Goal: Task Accomplishment & Management: Use online tool/utility

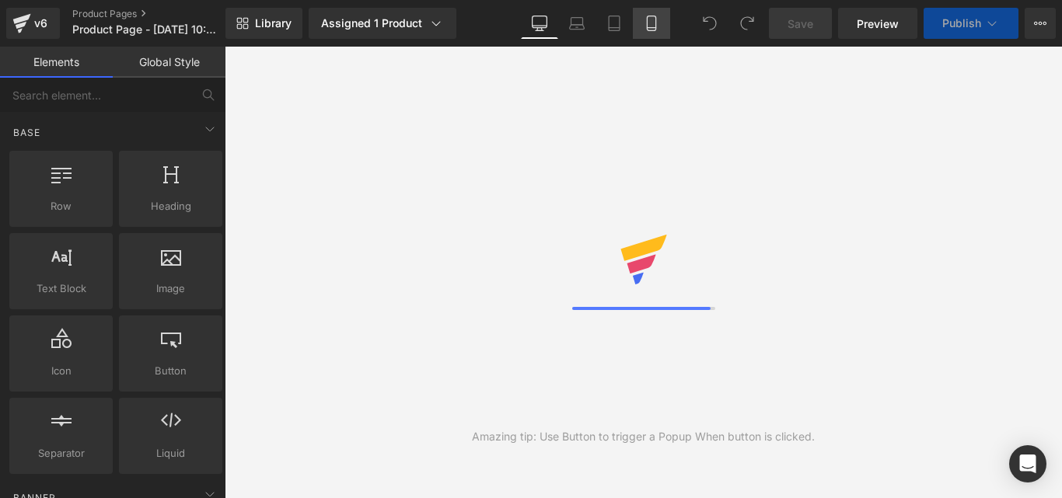
click at [650, 25] on icon at bounding box center [652, 24] width 16 height 16
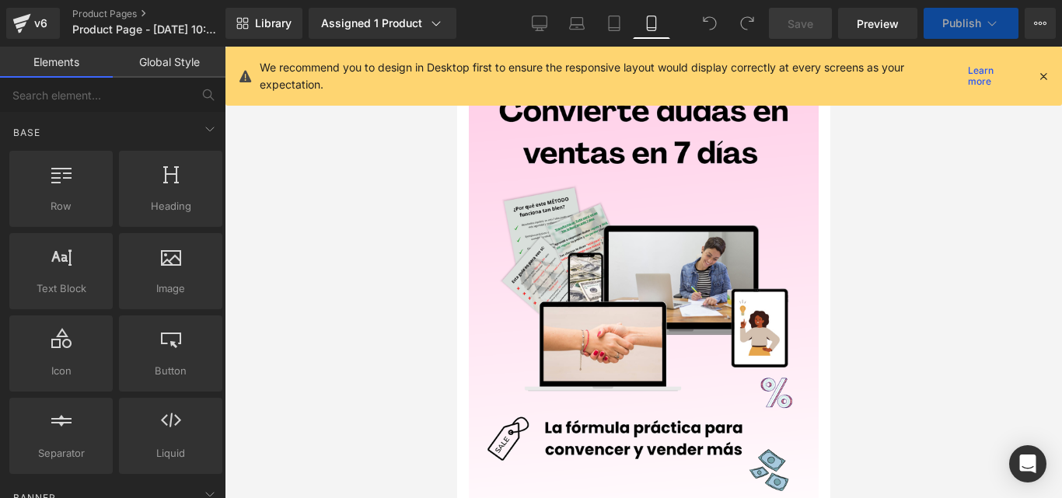
click at [1035, 77] on div "We recommend you to design in Desktop first to ensure the responsive layout wou…" at bounding box center [648, 76] width 777 height 34
click at [1044, 73] on icon at bounding box center [1043, 76] width 14 height 14
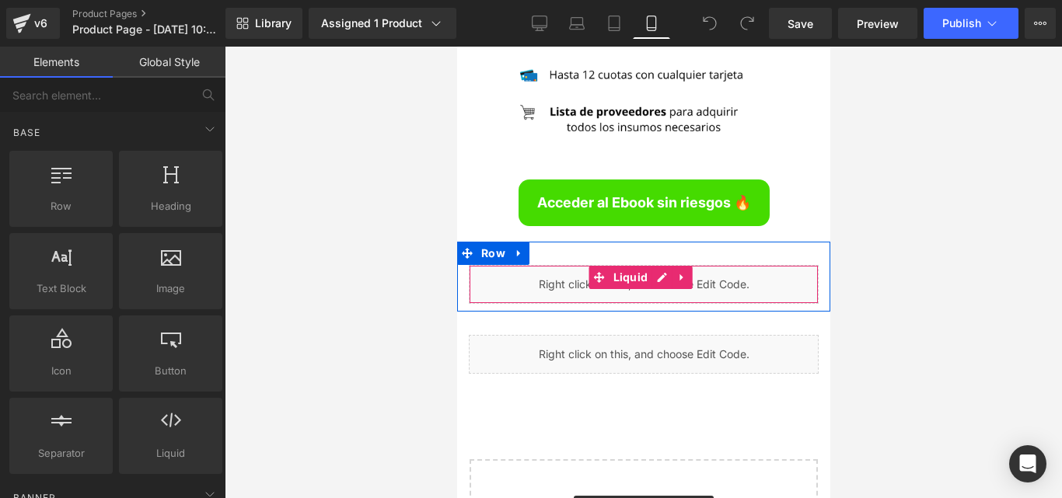
scroll to position [6005, 0]
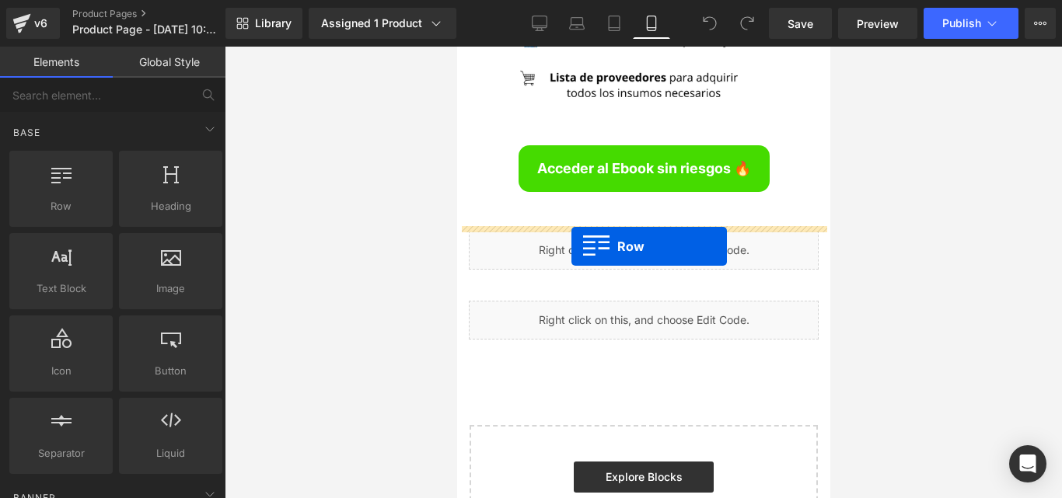
drag, startPoint x: 489, startPoint y: 247, endPoint x: 571, endPoint y: 246, distance: 82.4
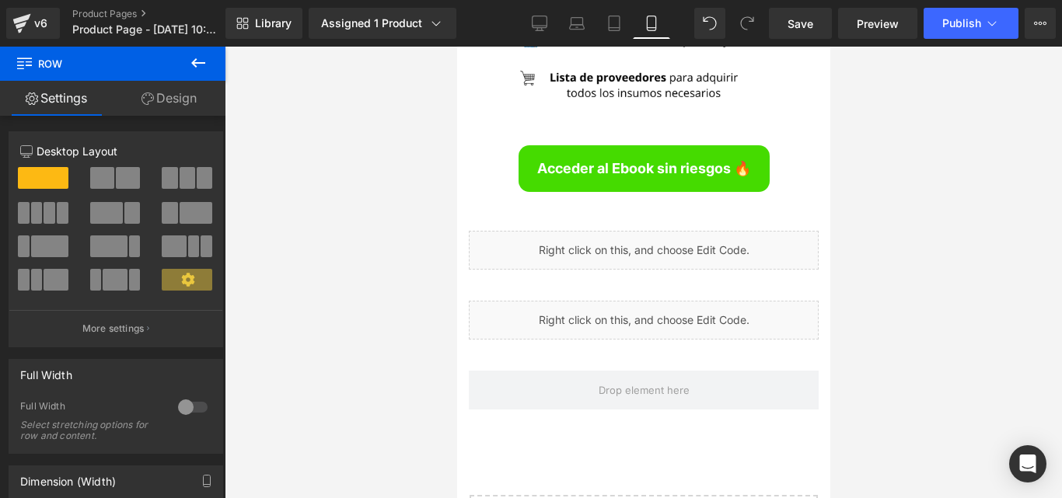
click at [197, 67] on icon at bounding box center [198, 62] width 14 height 9
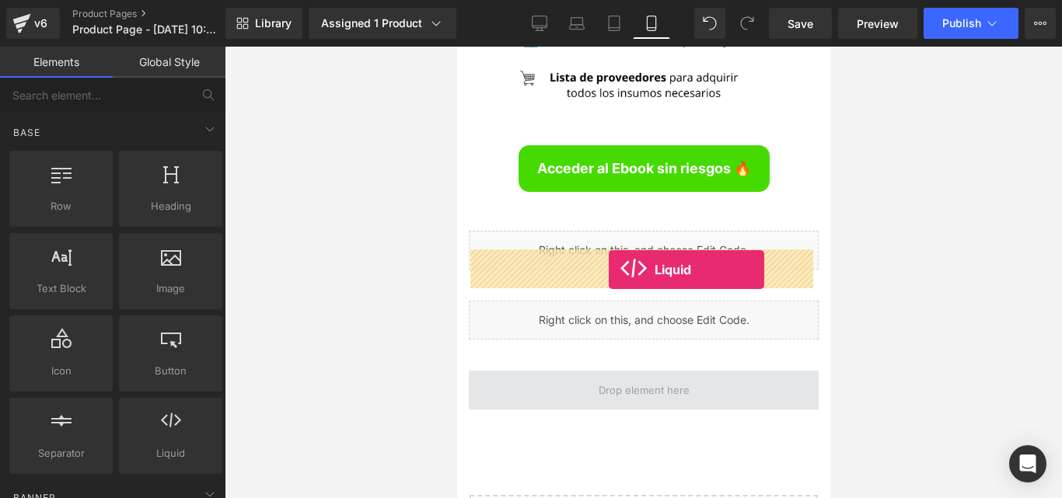
drag, startPoint x: 623, startPoint y: 485, endPoint x: 606, endPoint y: 268, distance: 217.5
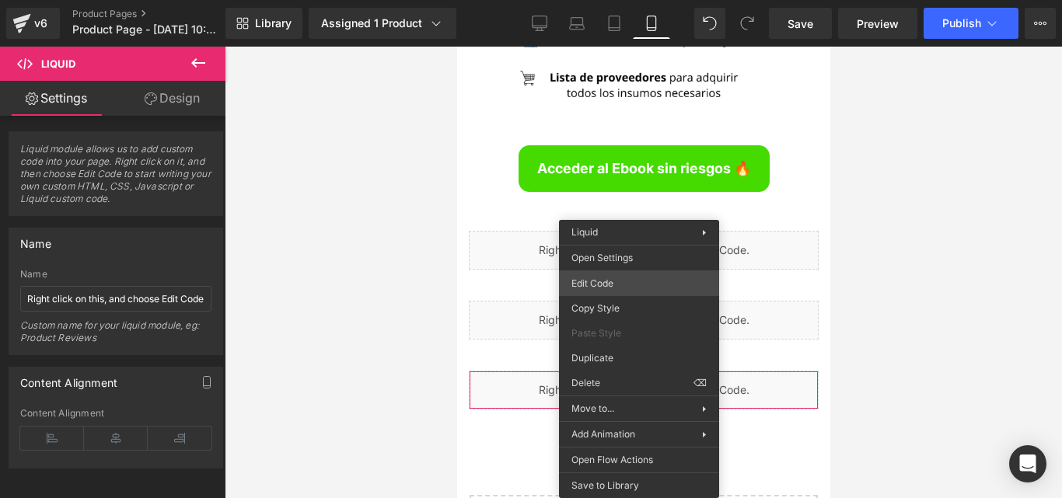
click at [627, 0] on div "Liquid You are previewing how the will restyle your page. You can not edit Elem…" at bounding box center [531, 0] width 1062 height 0
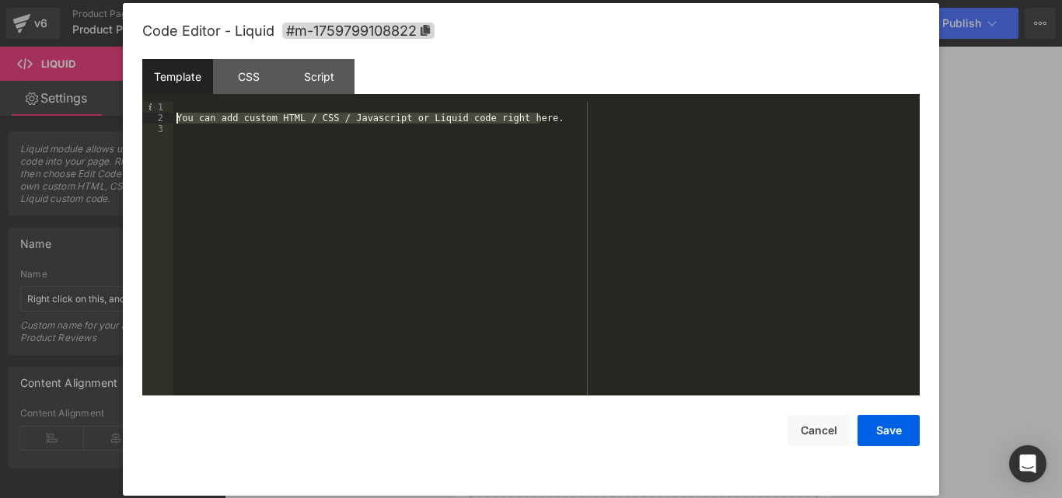
drag, startPoint x: 539, startPoint y: 122, endPoint x: 180, endPoint y: 120, distance: 359.9
click at [179, 120] on div "You can add custom HTML / CSS / Javascript or Liquid code right here." at bounding box center [546, 260] width 746 height 316
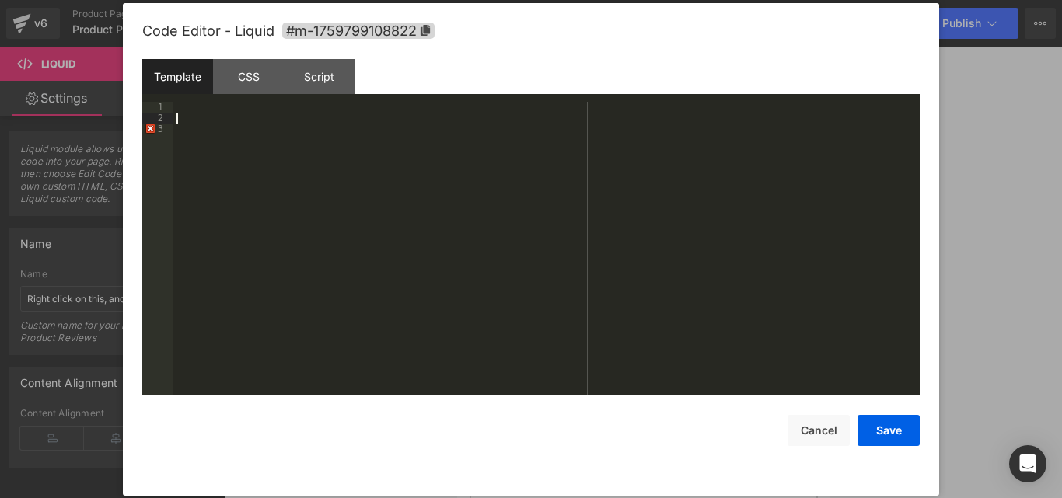
click at [177, 129] on div at bounding box center [546, 260] width 746 height 316
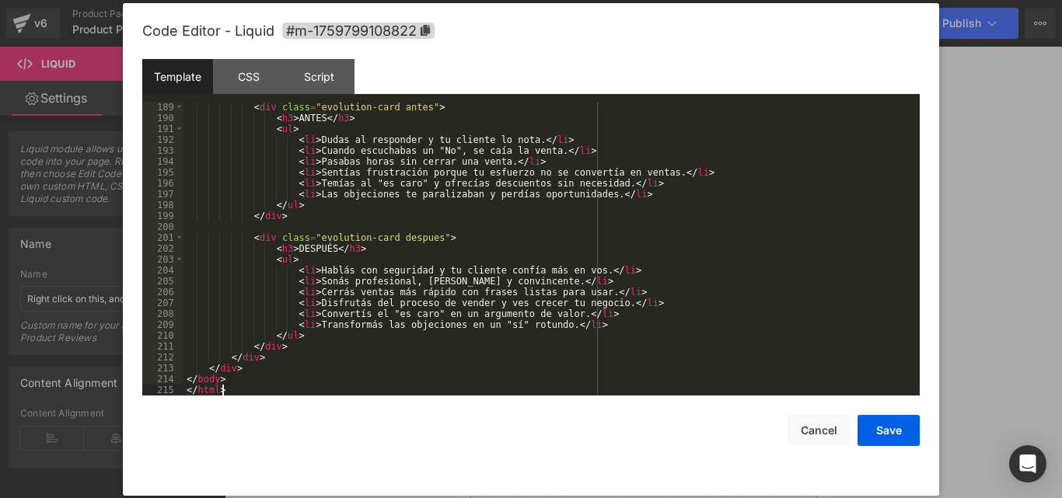
scroll to position [2057, 0]
click at [896, 435] on button "Save" at bounding box center [888, 430] width 62 height 31
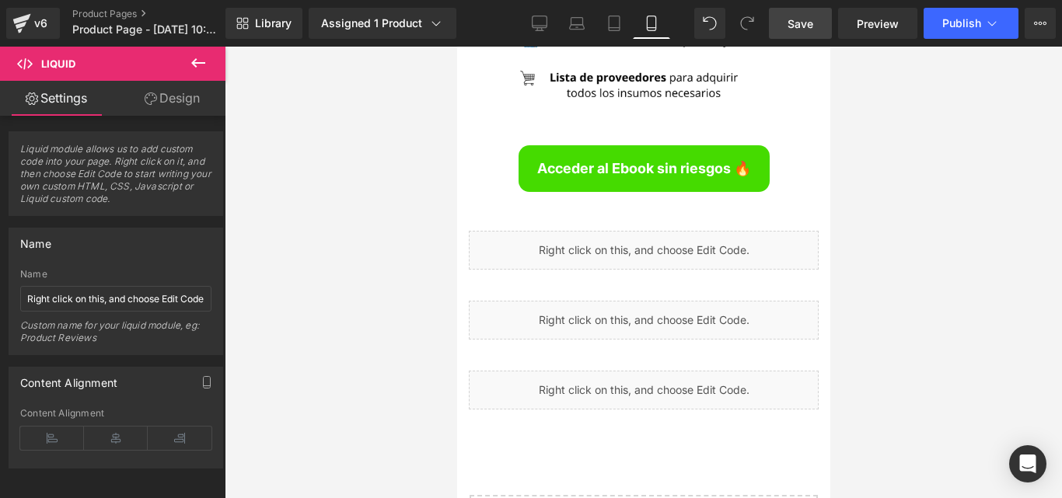
click at [798, 23] on span "Save" at bounding box center [800, 24] width 26 height 16
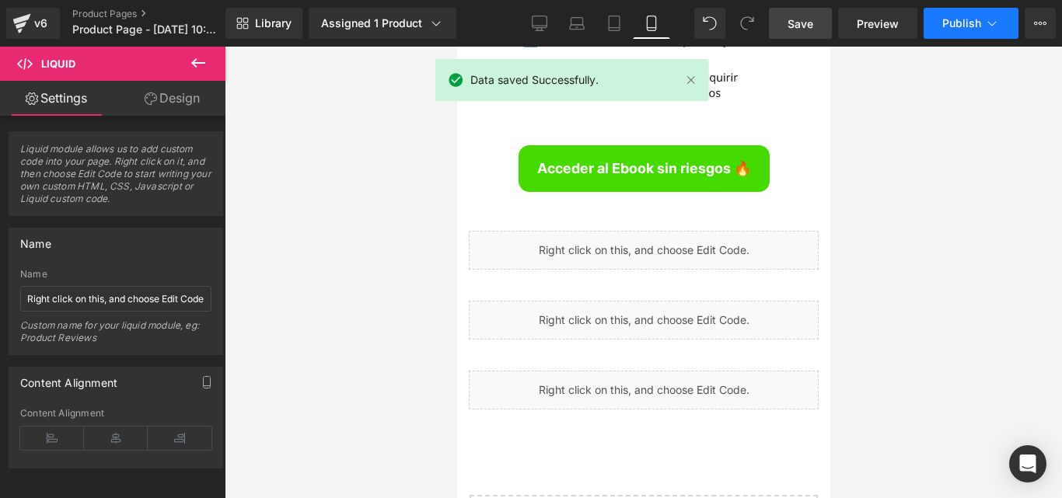
click at [977, 30] on button "Publish" at bounding box center [970, 23] width 95 height 31
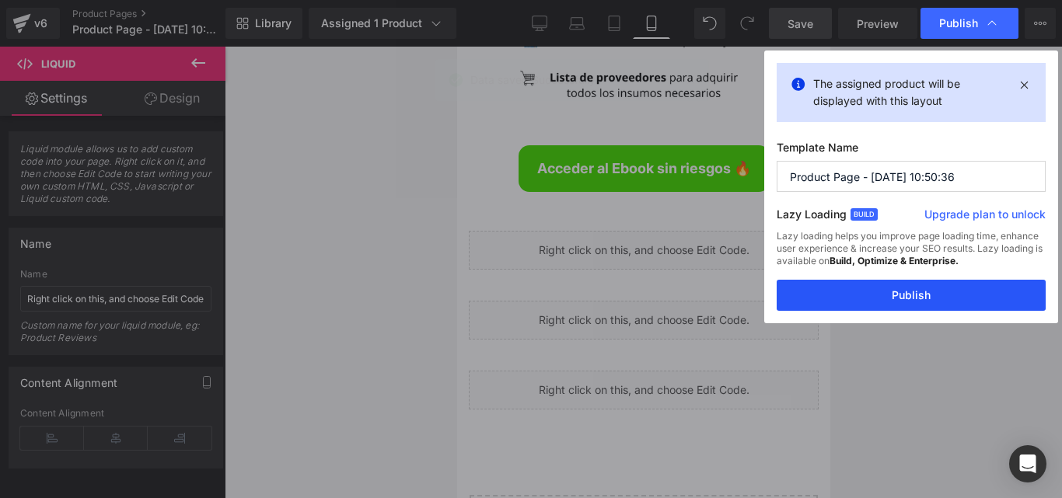
click at [958, 298] on button "Publish" at bounding box center [911, 295] width 269 height 31
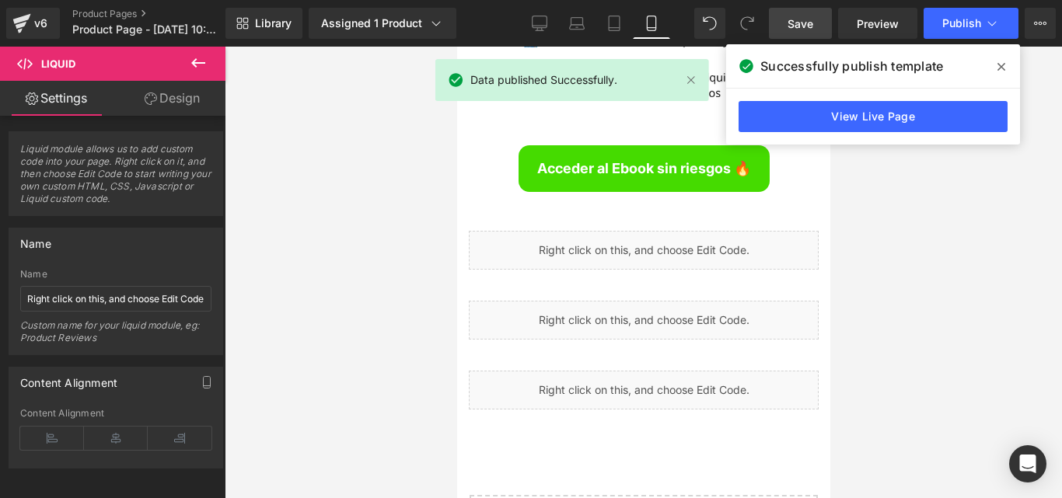
click at [1000, 63] on icon at bounding box center [1001, 67] width 8 height 12
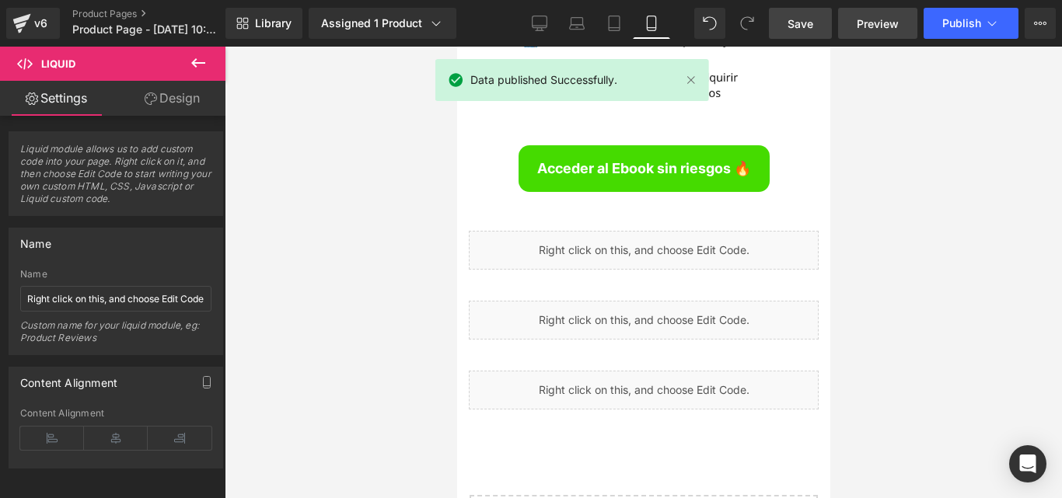
click at [885, 21] on span "Preview" at bounding box center [878, 24] width 42 height 16
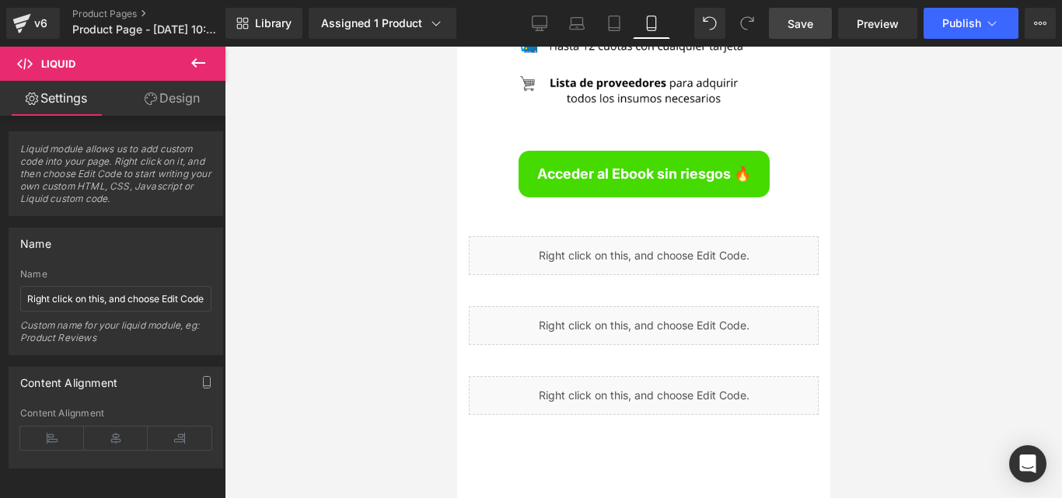
scroll to position [6005, 0]
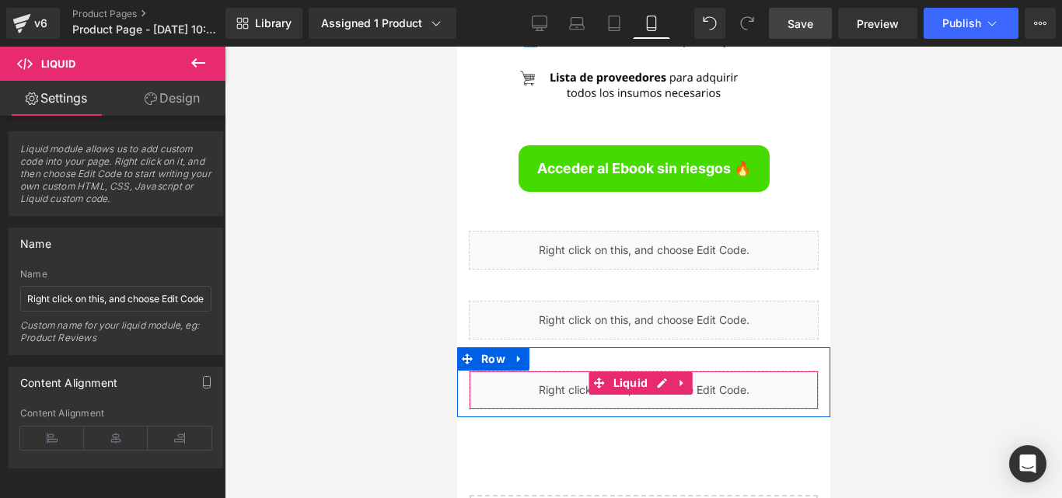
click at [681, 380] on icon at bounding box center [680, 383] width 3 height 7
click at [693, 378] on icon at bounding box center [691, 383] width 11 height 11
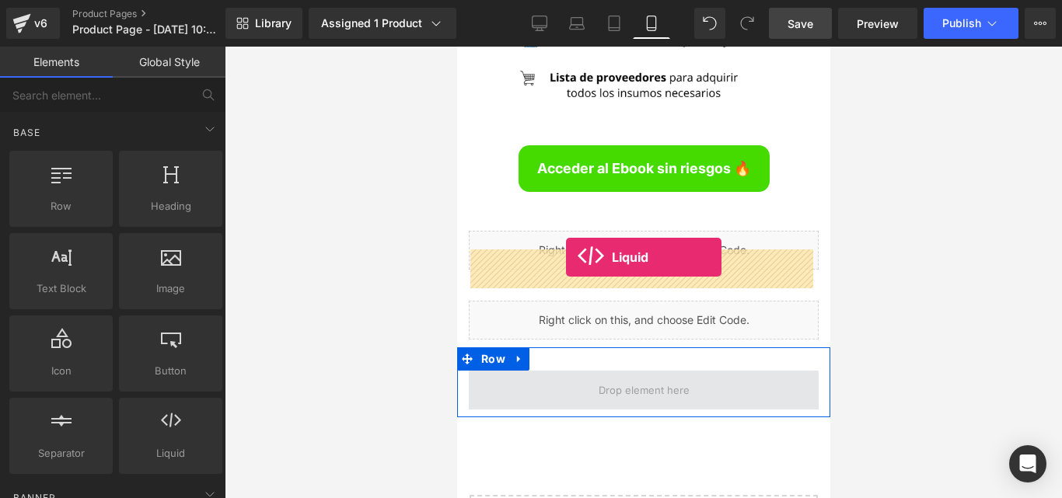
drag, startPoint x: 620, startPoint y: 488, endPoint x: 565, endPoint y: 257, distance: 237.4
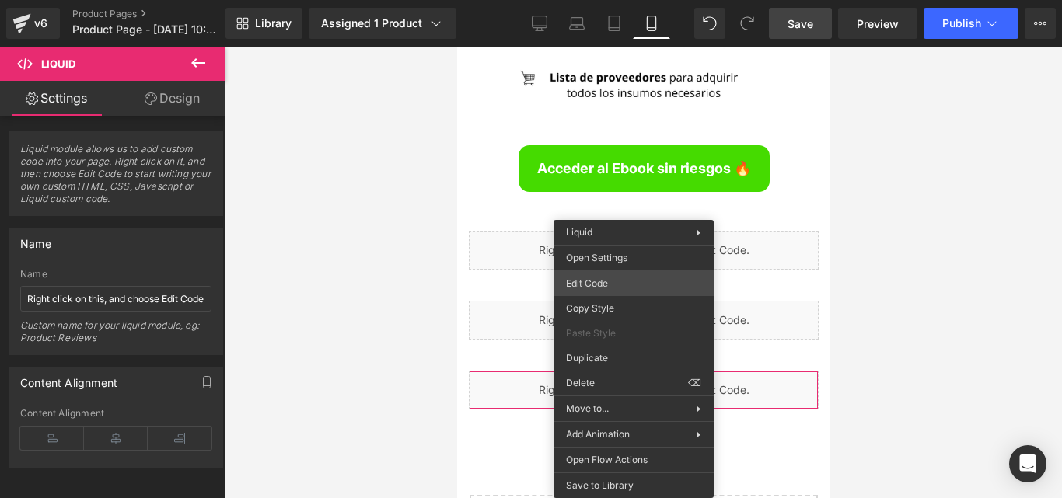
click at [629, 0] on div "Liquid You are previewing how the will restyle your page. You can not edit Elem…" at bounding box center [531, 0] width 1062 height 0
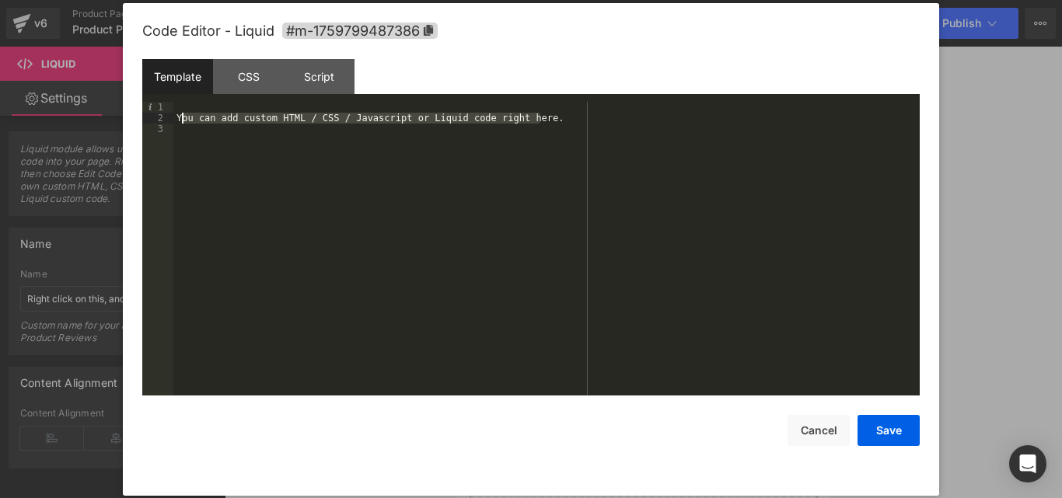
drag, startPoint x: 543, startPoint y: 120, endPoint x: 182, endPoint y: 123, distance: 360.7
click at [182, 123] on div "You can add custom HTML / CSS / Javascript or Liquid code right here." at bounding box center [546, 260] width 746 height 316
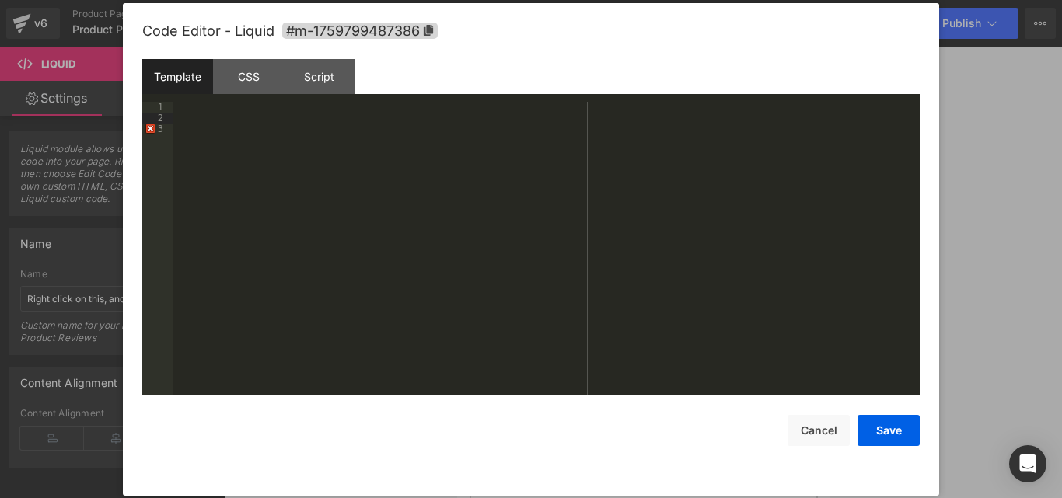
click at [186, 130] on div at bounding box center [546, 260] width 746 height 316
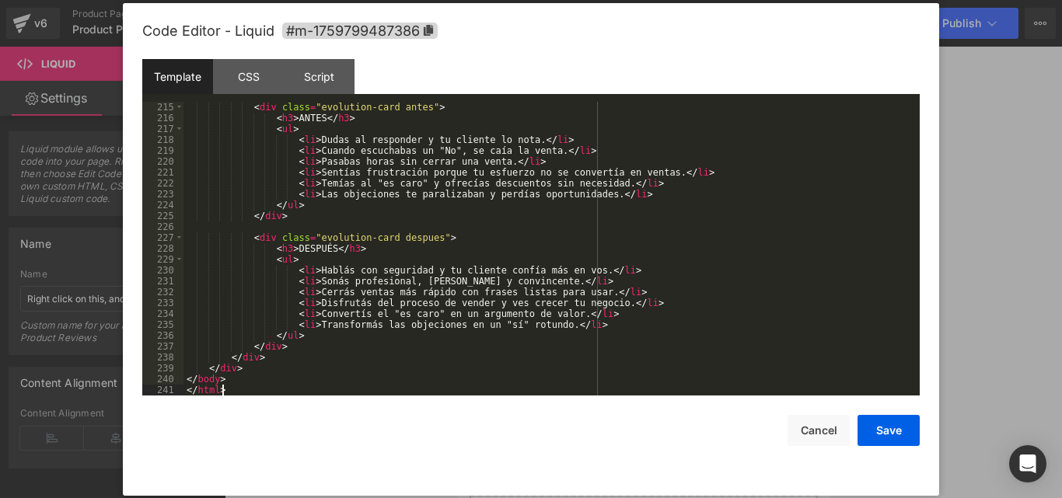
scroll to position [2340, 0]
click at [869, 434] on button "Save" at bounding box center [888, 430] width 62 height 31
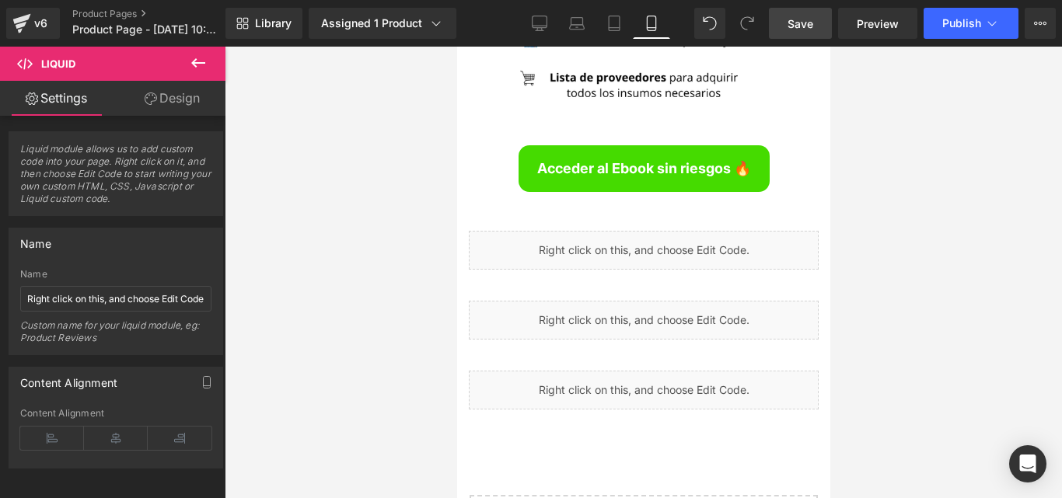
click at [800, 18] on span "Save" at bounding box center [800, 24] width 26 height 16
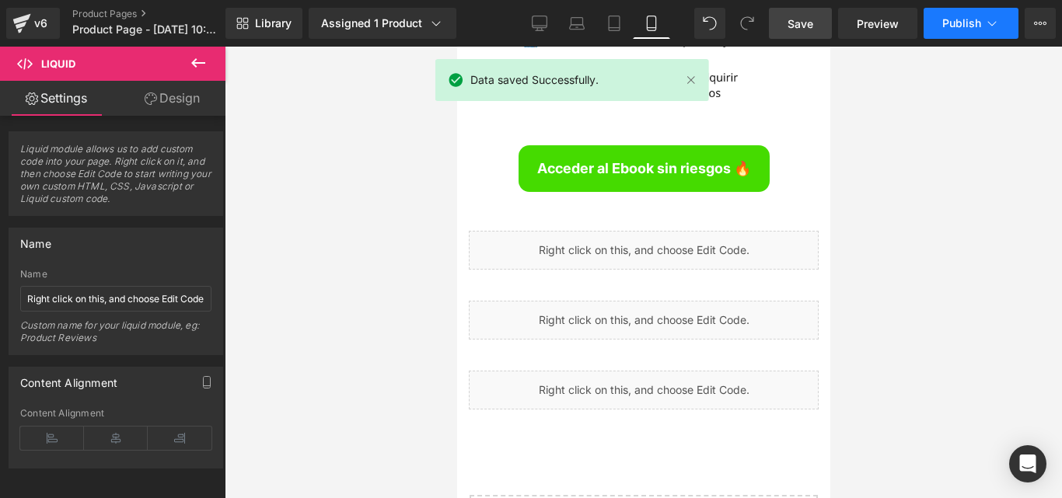
click at [956, 14] on button "Publish" at bounding box center [970, 23] width 95 height 31
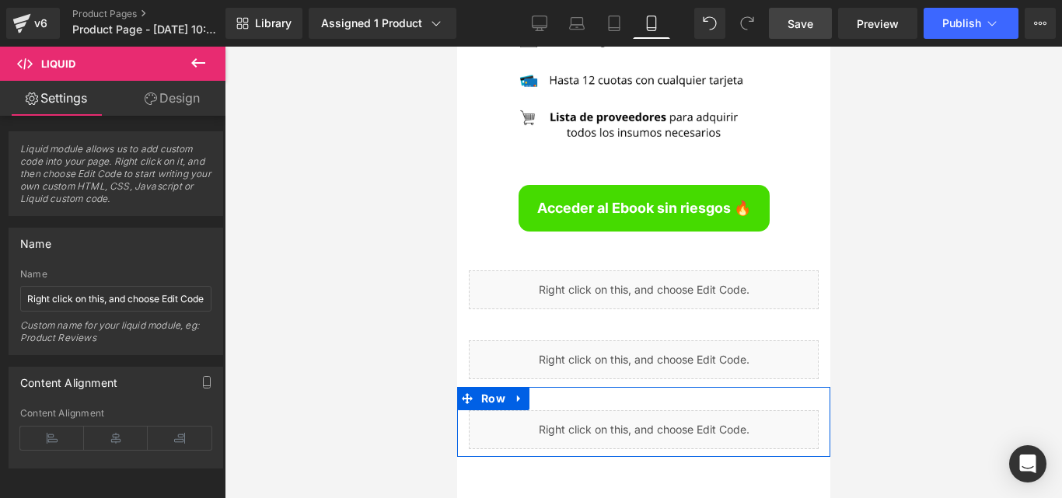
scroll to position [5928, 0]
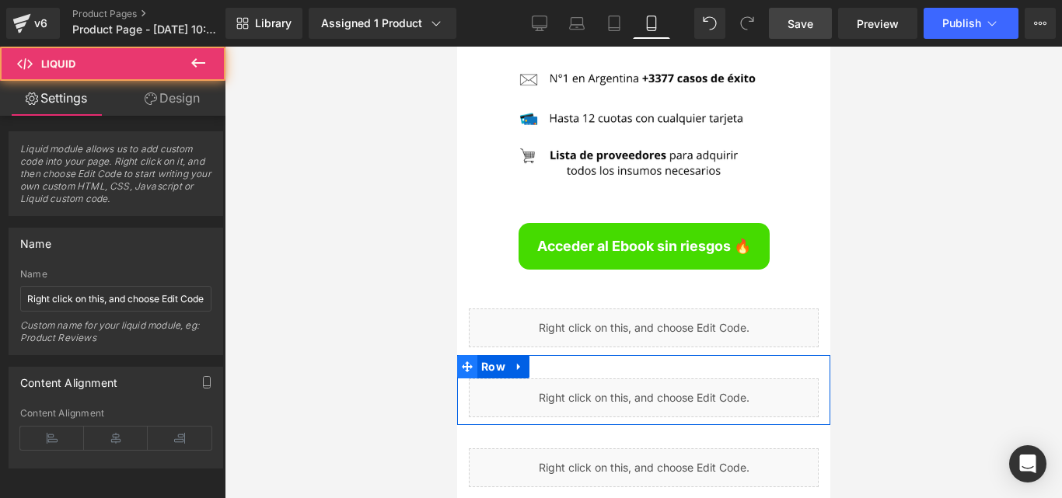
drag, startPoint x: 460, startPoint y: 269, endPoint x: 462, endPoint y: 236, distance: 32.7
click at [462, 355] on div "Liquid Row" at bounding box center [642, 390] width 373 height 70
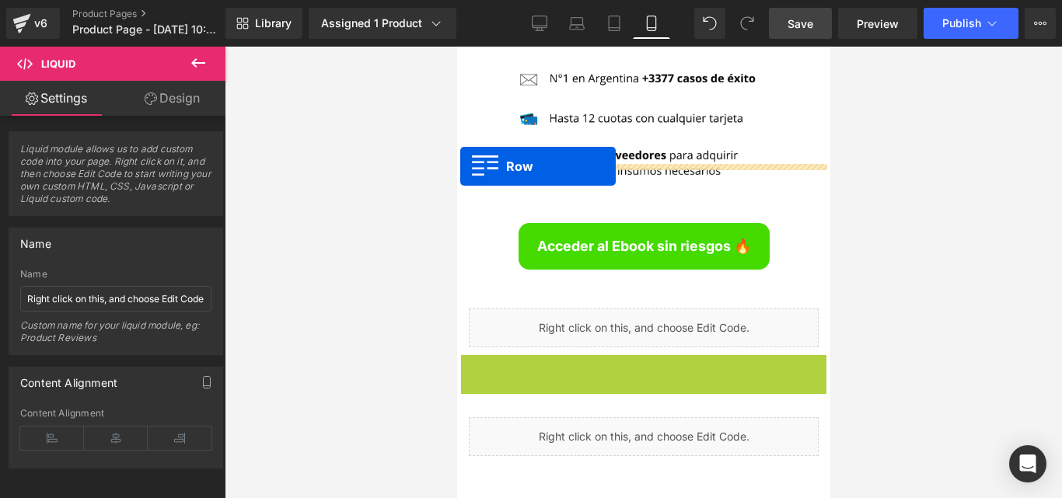
drag, startPoint x: 462, startPoint y: 250, endPoint x: 459, endPoint y: 166, distance: 83.2
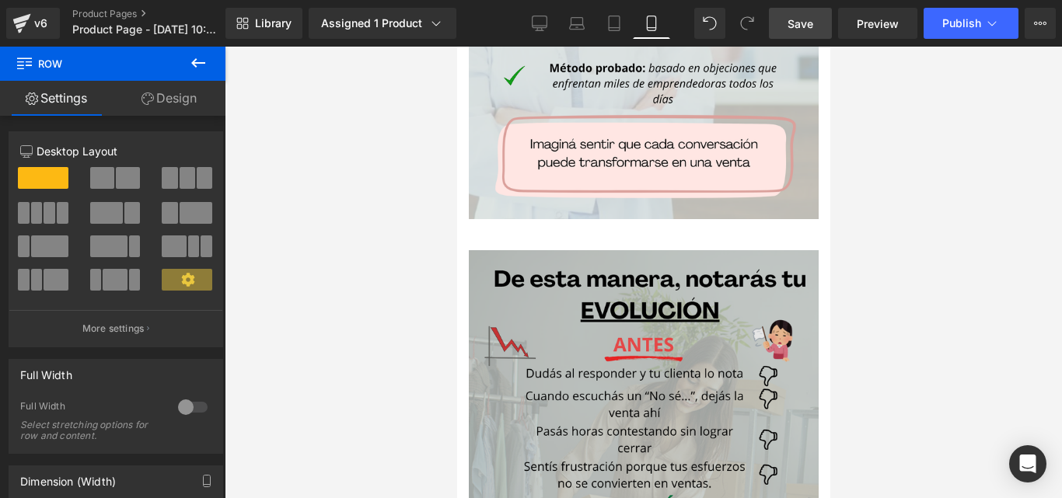
scroll to position [2663, 0]
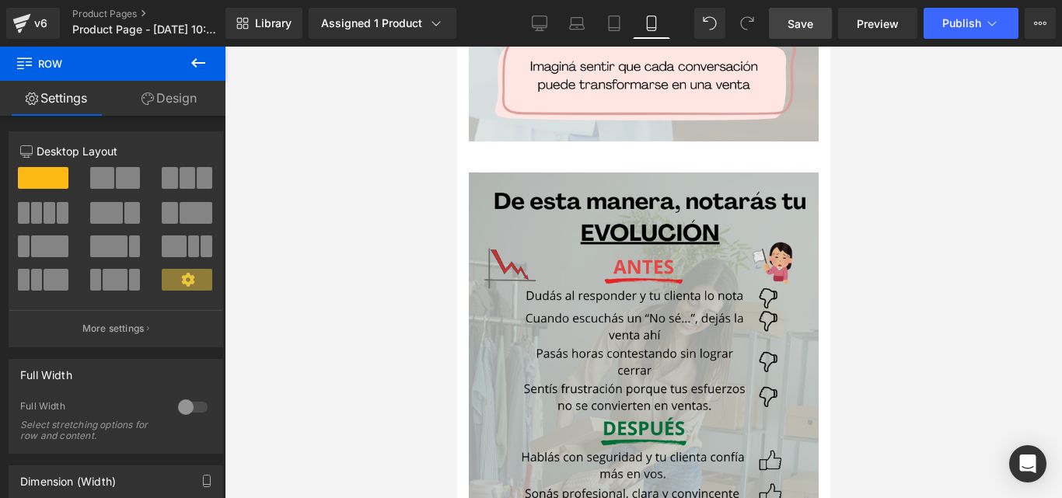
click at [726, 225] on img at bounding box center [643, 392] width 350 height 438
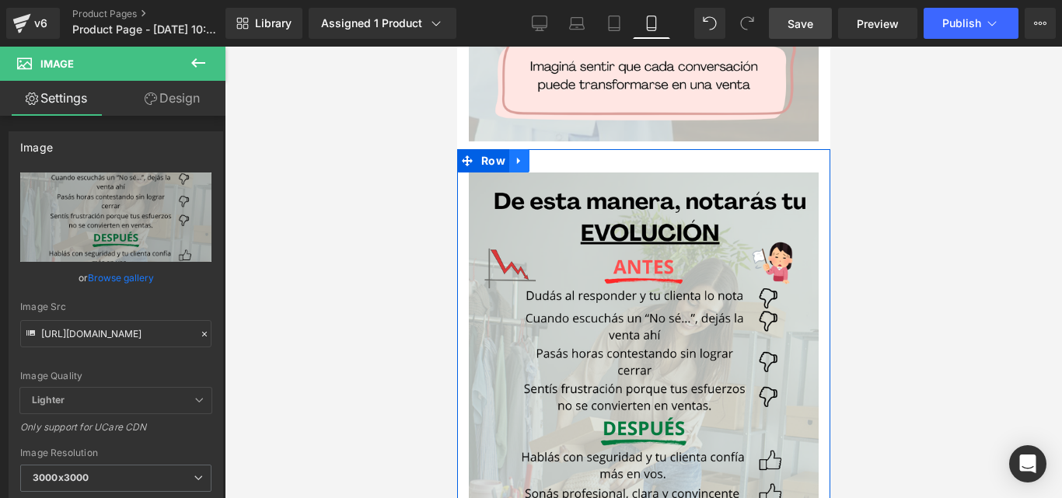
click at [525, 149] on link at bounding box center [518, 160] width 20 height 23
click at [555, 155] on icon at bounding box center [558, 160] width 11 height 11
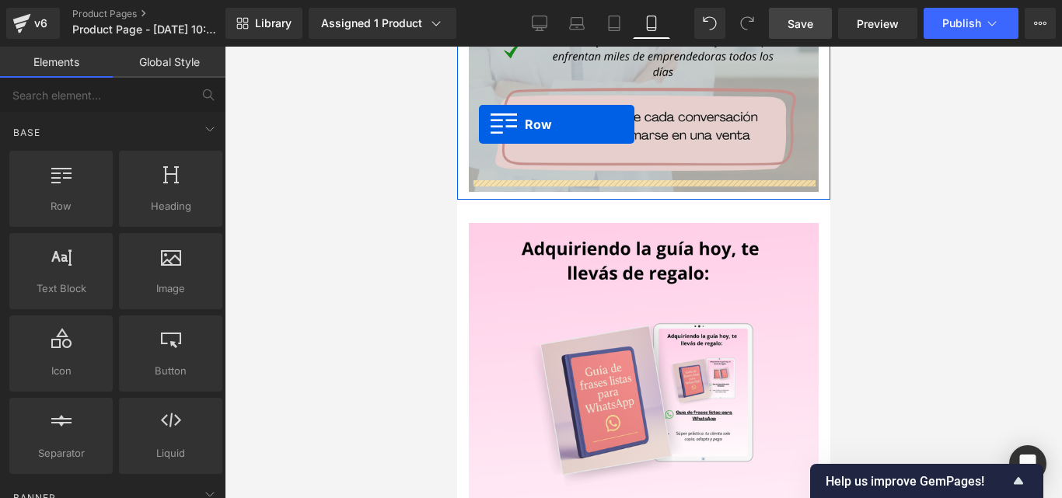
scroll to position [2567, 0]
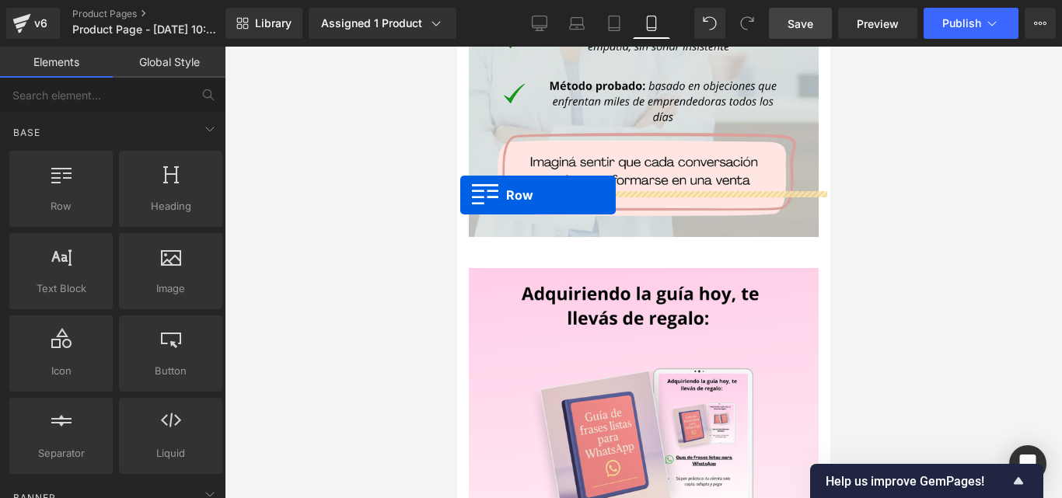
drag, startPoint x: 463, startPoint y: 400, endPoint x: 459, endPoint y: 195, distance: 205.2
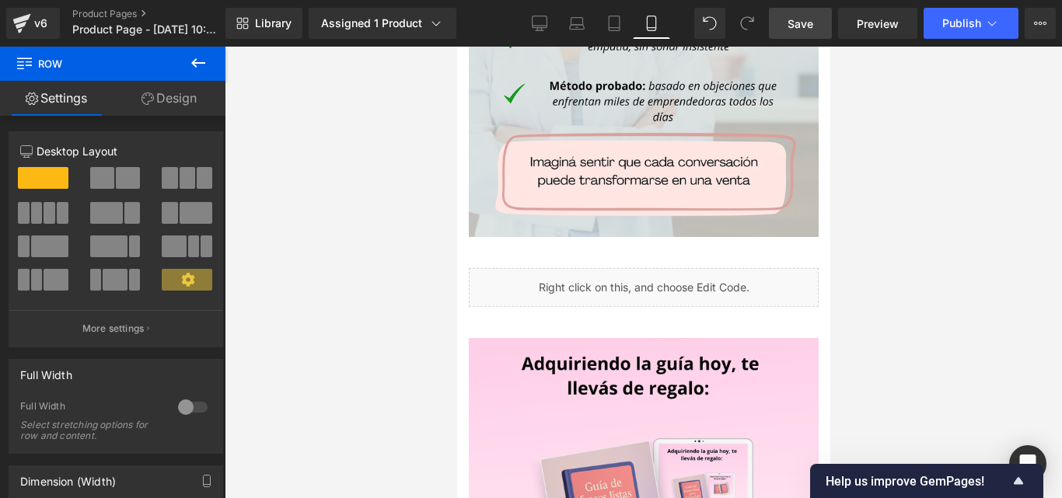
click at [829, 29] on link "Save" at bounding box center [800, 23] width 63 height 31
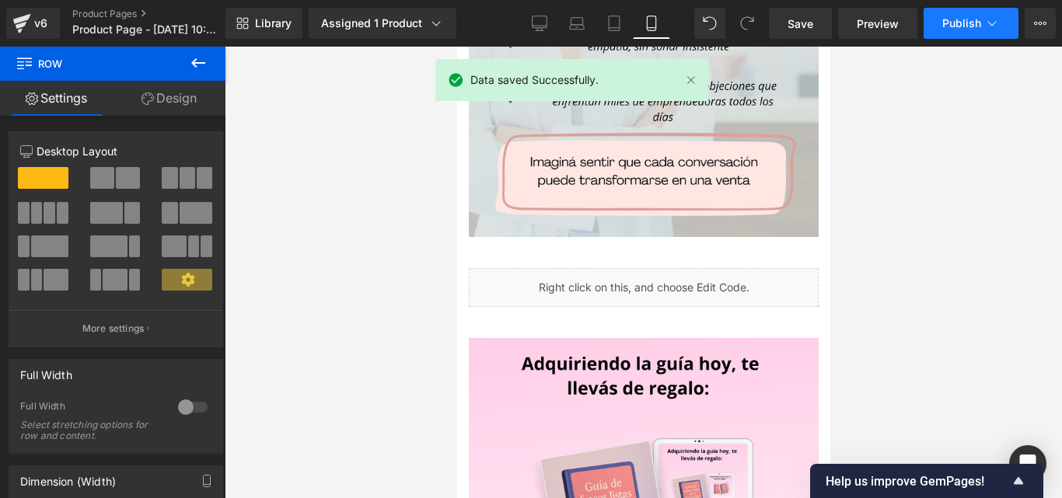
click at [954, 19] on span "Publish" at bounding box center [961, 23] width 39 height 12
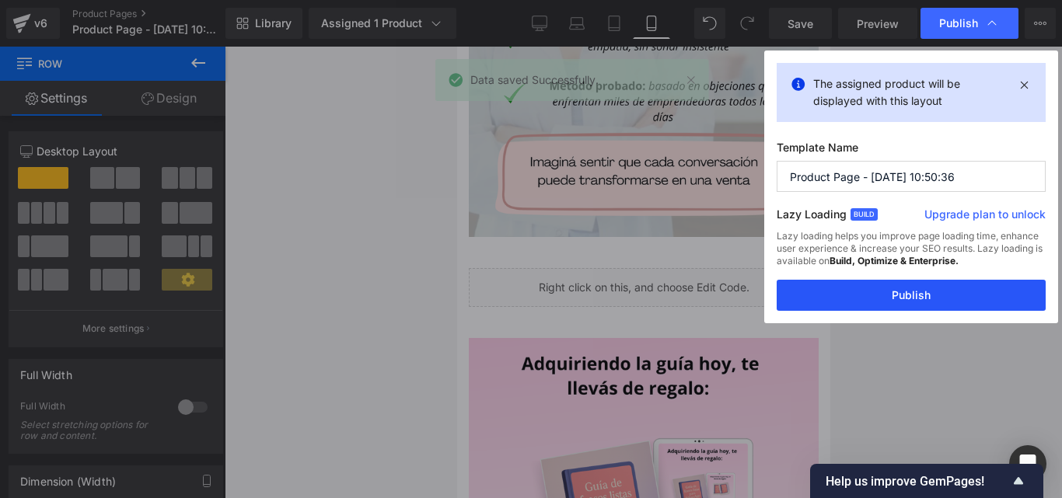
click at [944, 305] on button "Publish" at bounding box center [911, 295] width 269 height 31
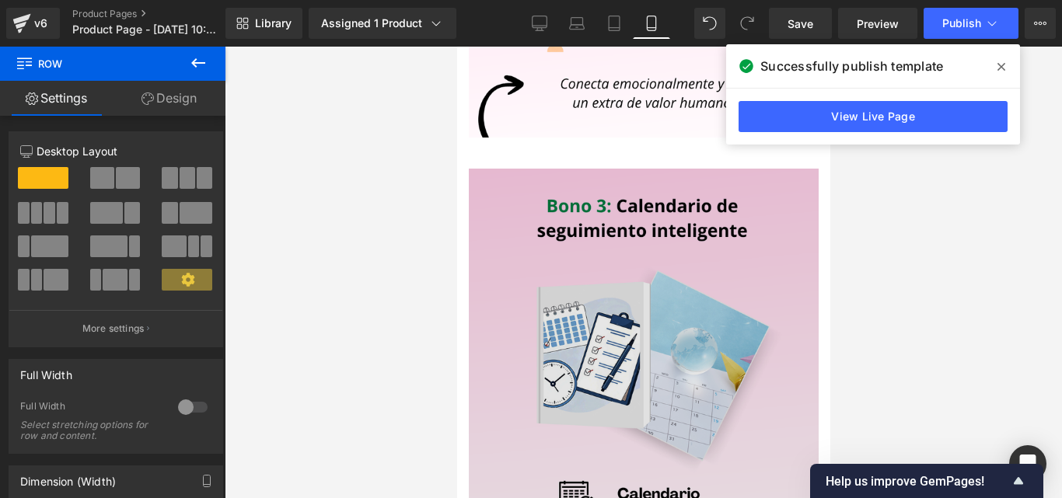
scroll to position [3440, 0]
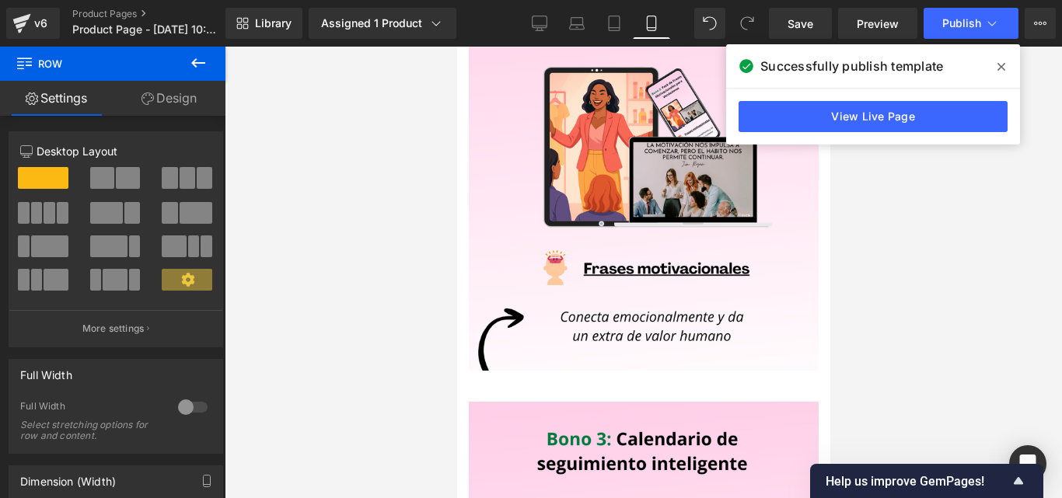
click at [1000, 71] on icon at bounding box center [1001, 67] width 8 height 12
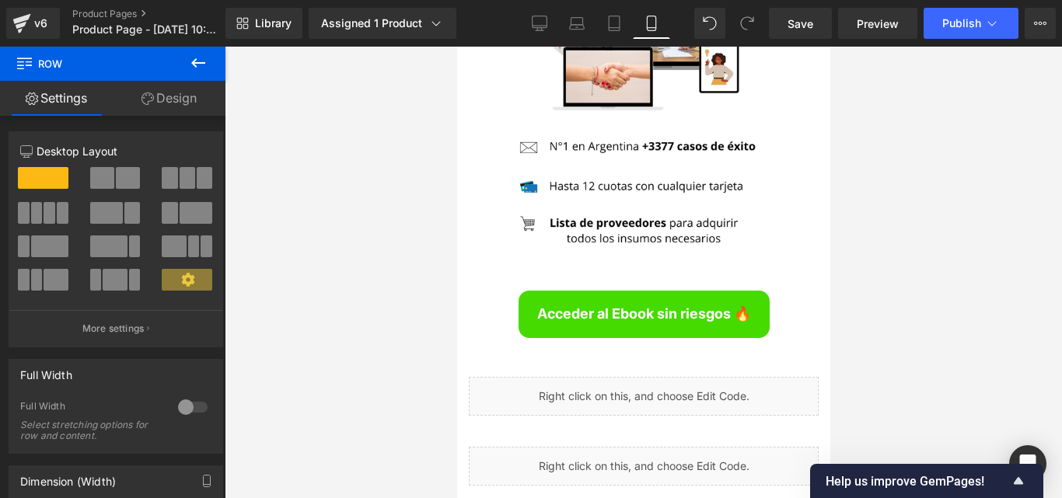
scroll to position [5617, 0]
